Goal: Navigation & Orientation: Find specific page/section

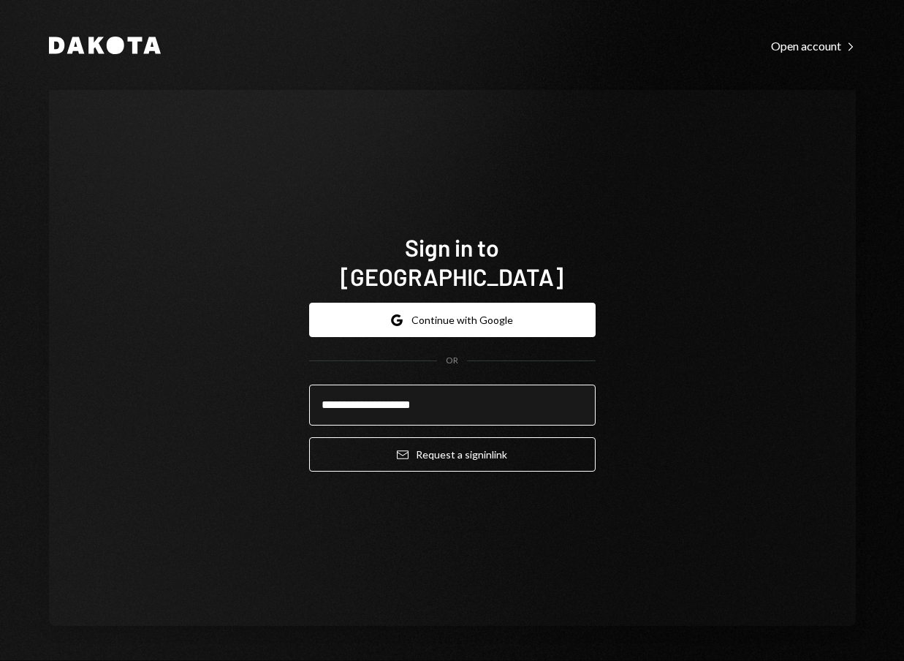
type input "**********"
click at [309, 437] on button "Email Request a sign in link" at bounding box center [452, 454] width 287 height 34
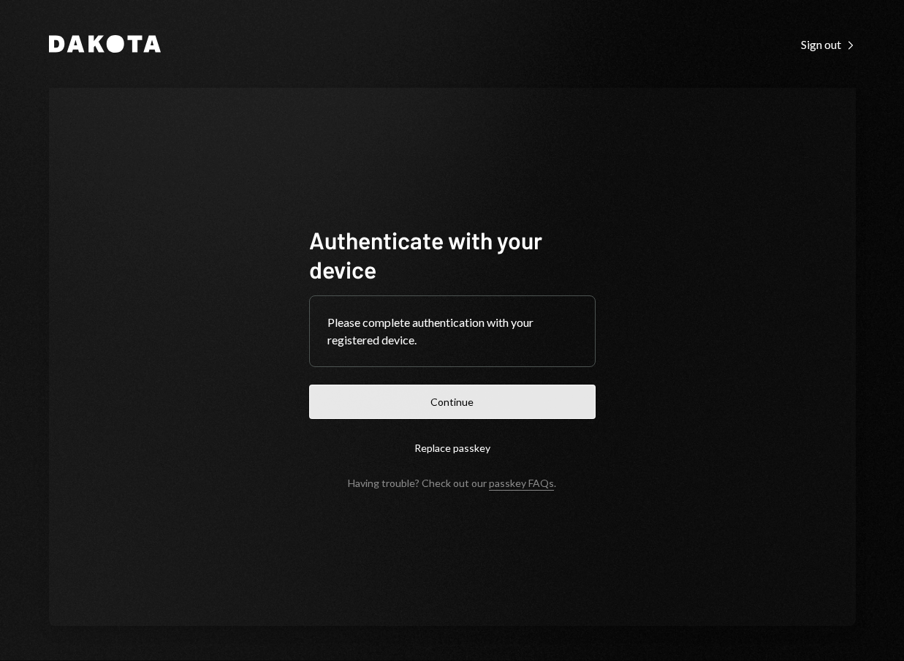
click at [431, 395] on button "Continue" at bounding box center [452, 401] width 287 height 34
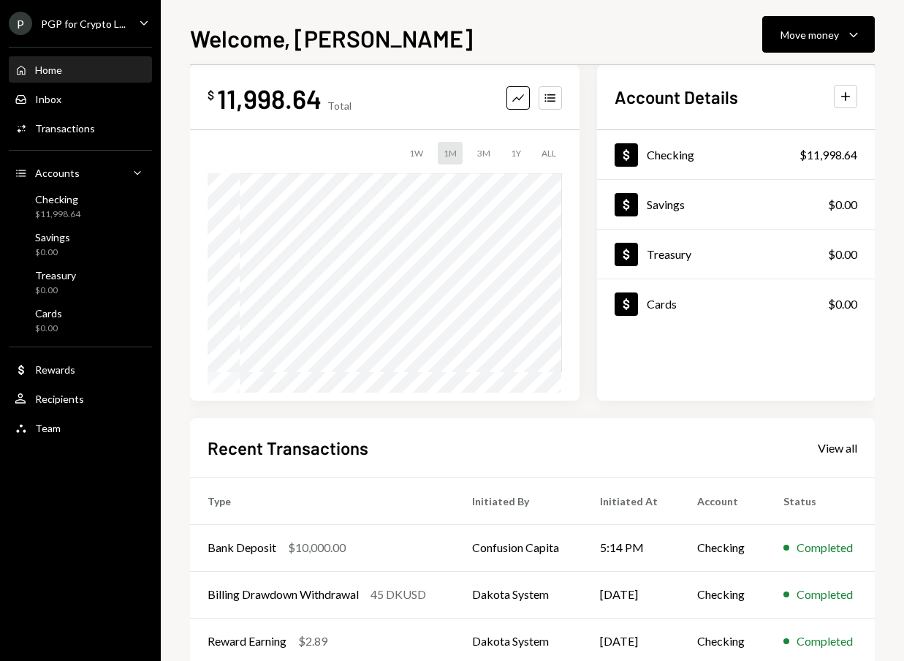
scroll to position [26, 0]
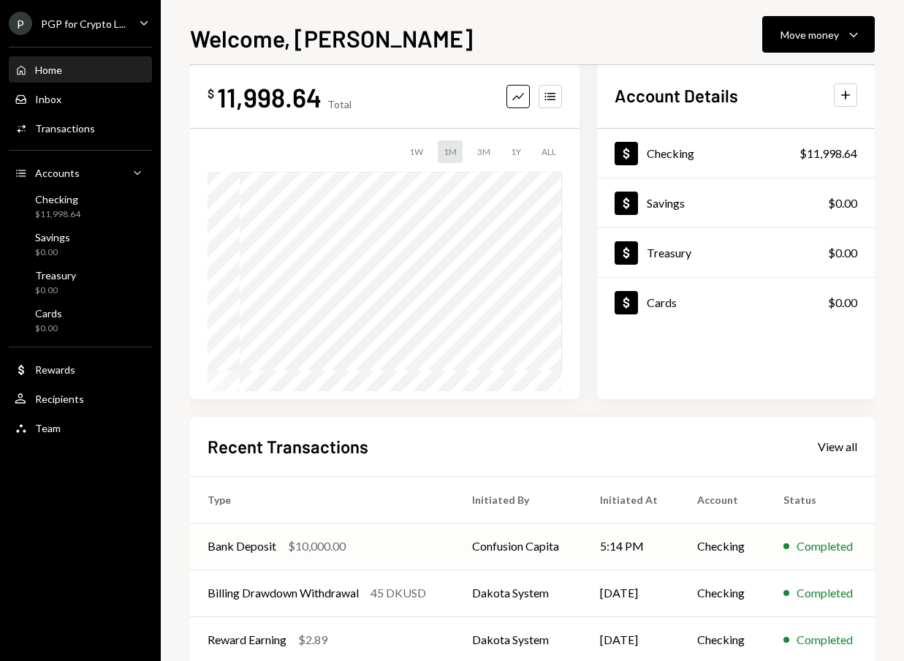
click at [471, 546] on td "Confusion Capita" at bounding box center [518, 546] width 127 height 47
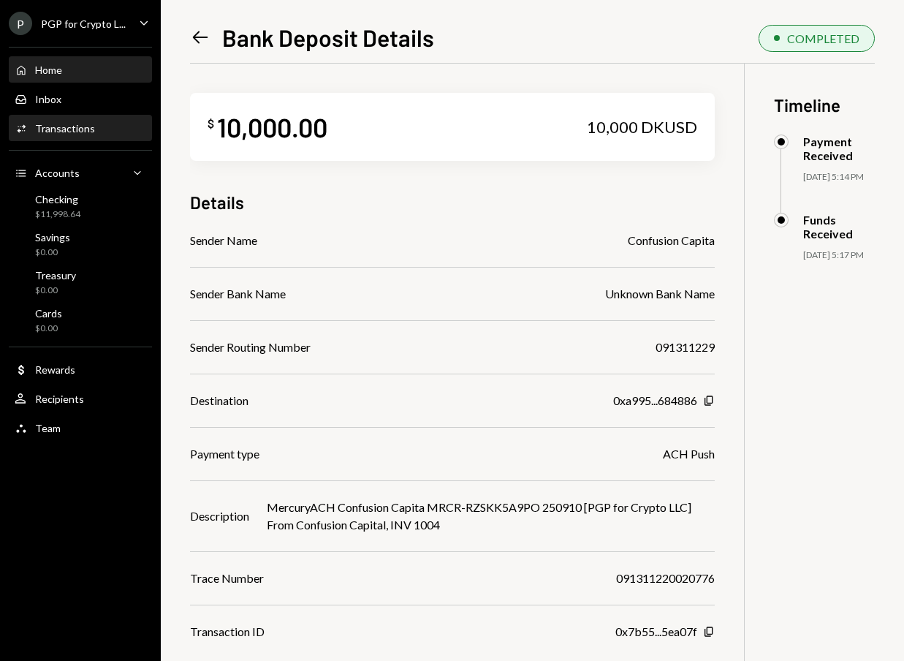
click at [53, 76] on div "Home Home" at bounding box center [39, 70] width 48 height 13
